Goal: Information Seeking & Learning: Check status

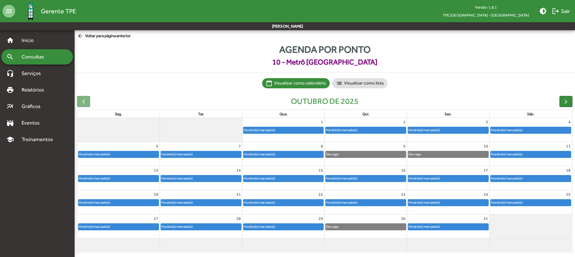
click at [520, 181] on div "Horário(s) marcado(s)" at bounding box center [507, 178] width 32 height 6
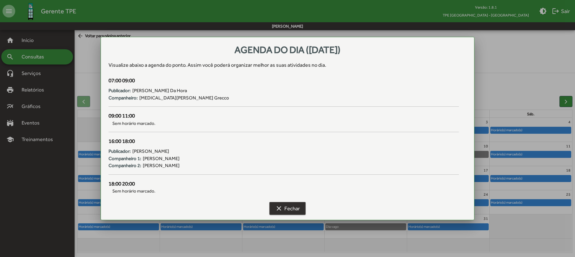
click at [284, 208] on span "clear Fechar" at bounding box center [287, 208] width 25 height 11
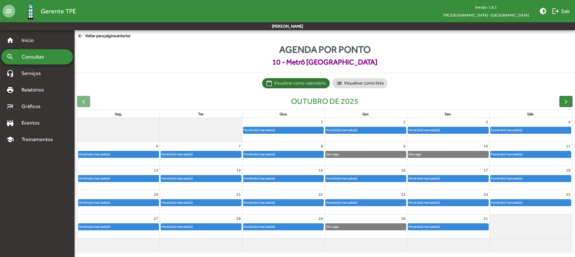
click at [543, 176] on div "Horário(s) marcado(s)" at bounding box center [531, 178] width 80 height 6
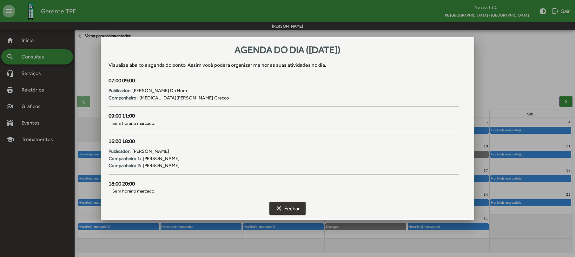
click at [295, 206] on span "clear Fechar" at bounding box center [287, 208] width 25 height 11
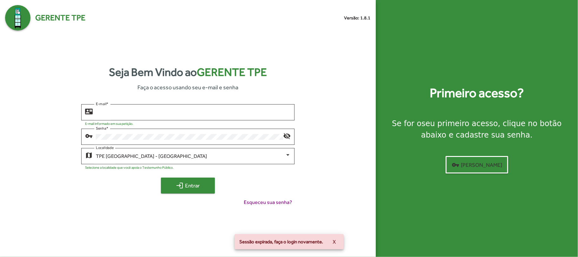
type input "**********"
click at [201, 183] on span "login Entrar" at bounding box center [188, 185] width 43 height 11
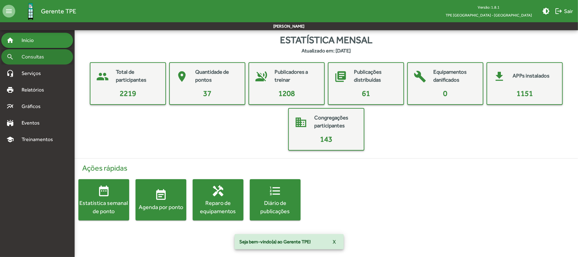
click at [33, 53] on span "Consultas" at bounding box center [35, 57] width 35 height 8
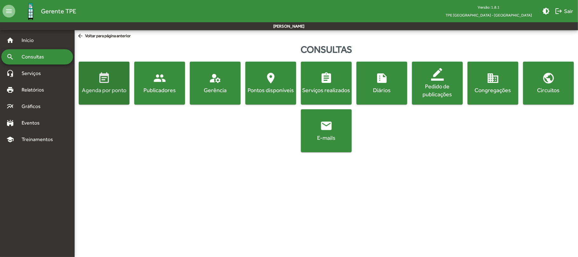
click at [102, 94] on div "Agenda por ponto" at bounding box center [104, 90] width 48 height 8
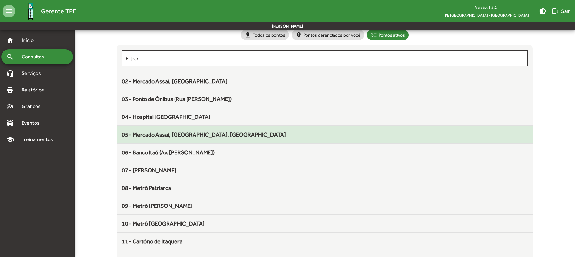
scroll to position [42, 0]
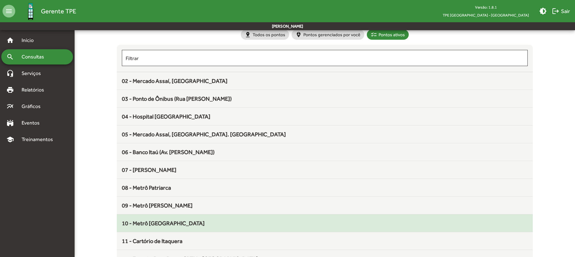
click at [176, 224] on div "10 - Metrô [GEOGRAPHIC_DATA]" at bounding box center [325, 223] width 406 height 9
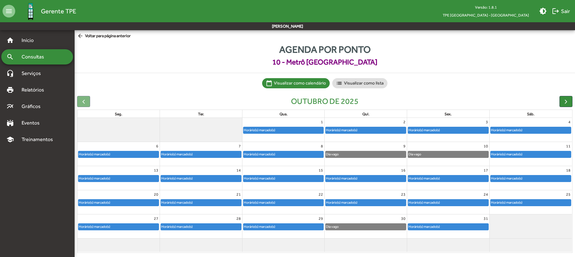
click at [534, 181] on div "Horário(s) marcado(s)" at bounding box center [531, 178] width 80 height 6
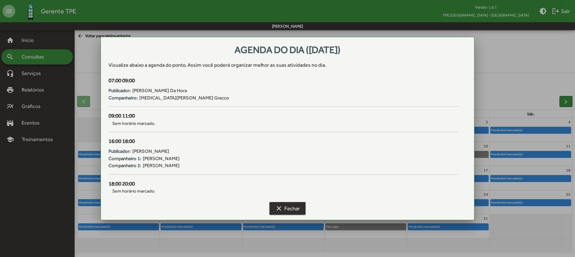
click at [289, 213] on span "clear Fechar" at bounding box center [287, 208] width 25 height 11
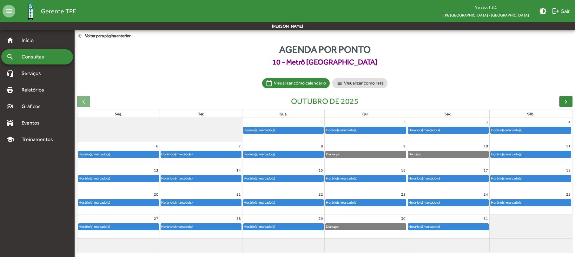
click at [311, 179] on div "Horário(s) marcado(s)" at bounding box center [283, 178] width 80 height 6
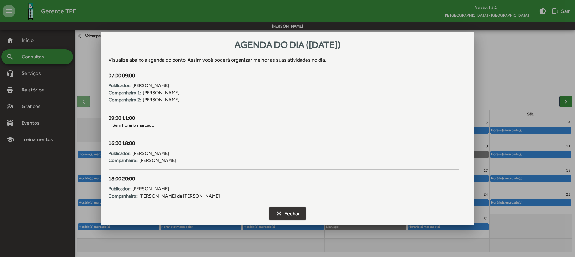
click at [285, 217] on span "clear Fechar" at bounding box center [287, 213] width 25 height 11
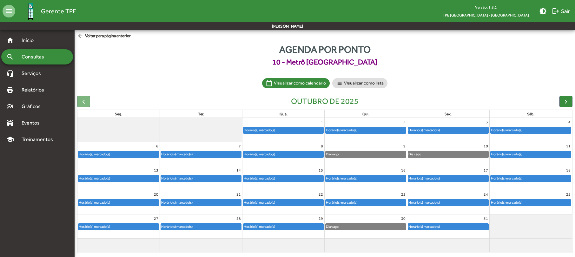
click at [531, 179] on div "Horário(s) marcado(s)" at bounding box center [531, 178] width 80 height 6
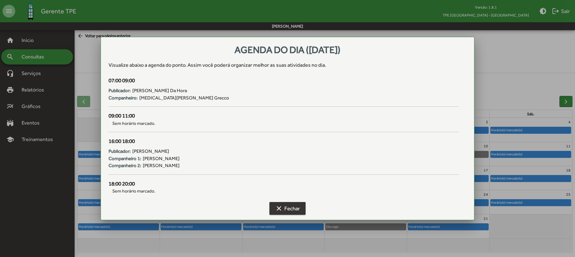
click at [293, 204] on span "clear Fechar" at bounding box center [287, 208] width 25 height 11
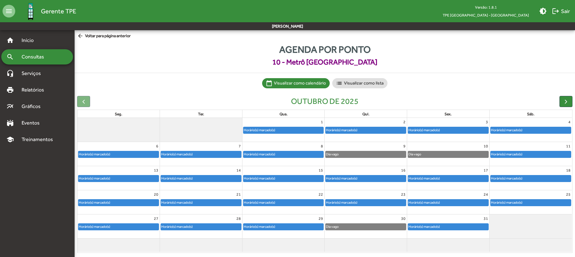
click at [519, 180] on div "Horário(s) marcado(s)" at bounding box center [507, 178] width 32 height 6
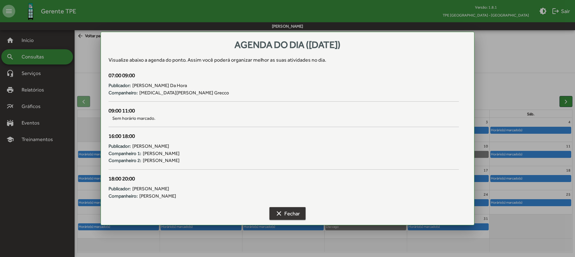
click at [292, 210] on span "clear Fechar" at bounding box center [287, 213] width 25 height 11
